Goal: Task Accomplishment & Management: Use online tool/utility

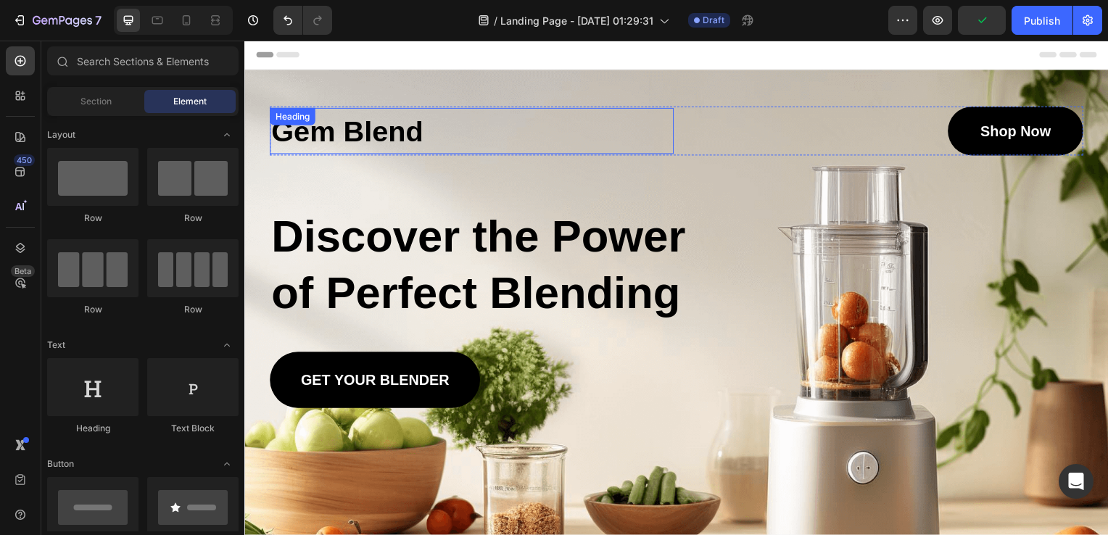
click at [355, 136] on h1 "Gem Blend" at bounding box center [473, 132] width 407 height 46
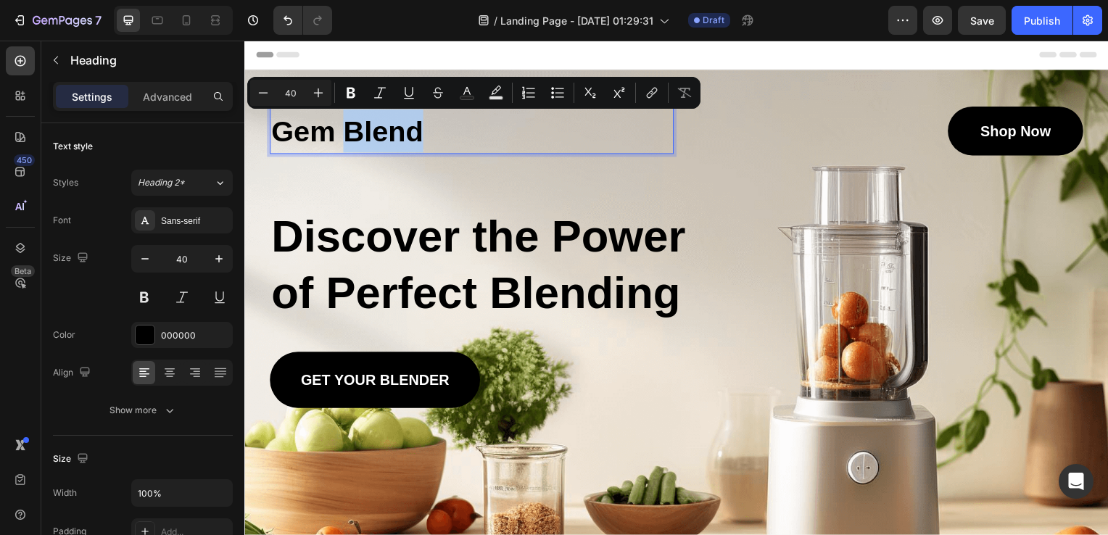
click at [439, 136] on p "Gem Blend" at bounding box center [473, 132] width 404 height 44
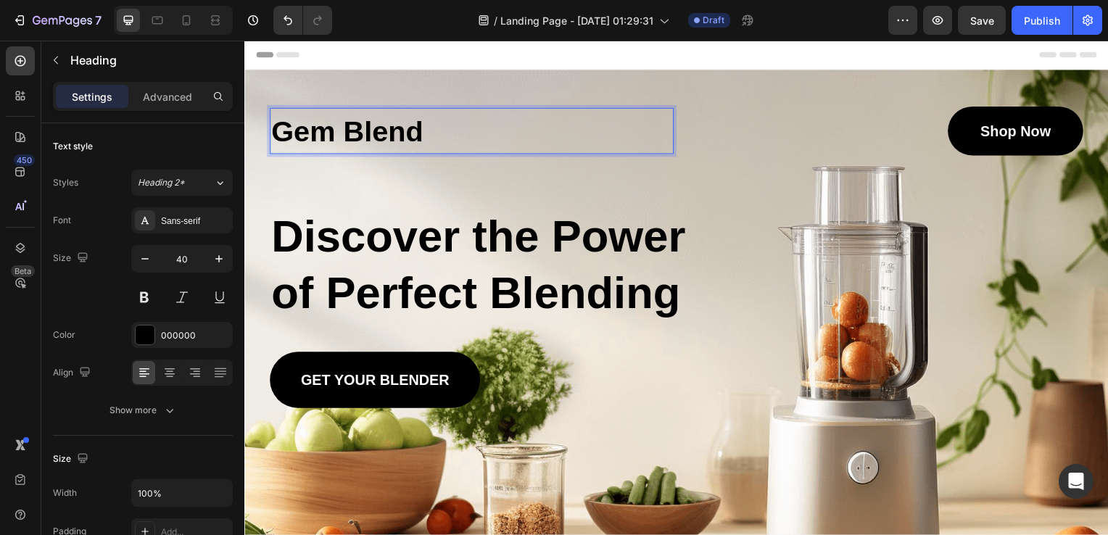
click at [439, 136] on p "Gem Blend" at bounding box center [473, 132] width 404 height 44
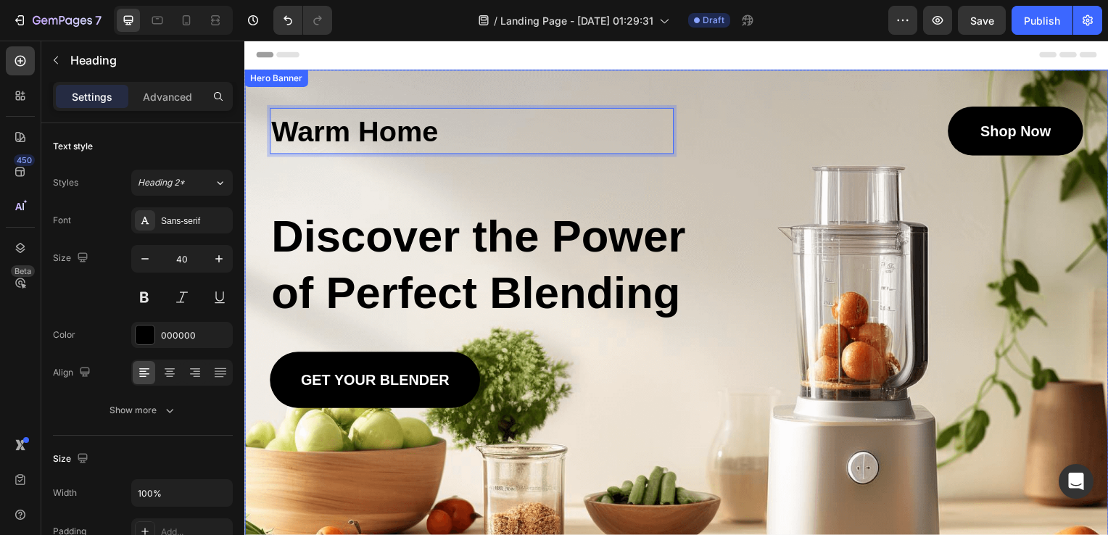
click at [579, 166] on div "Warm Home Heading 0 Shop Now Button Row Discover the Power of Perfect Blending …" at bounding box center [679, 259] width 819 height 304
